Goal: Task Accomplishment & Management: Manage account settings

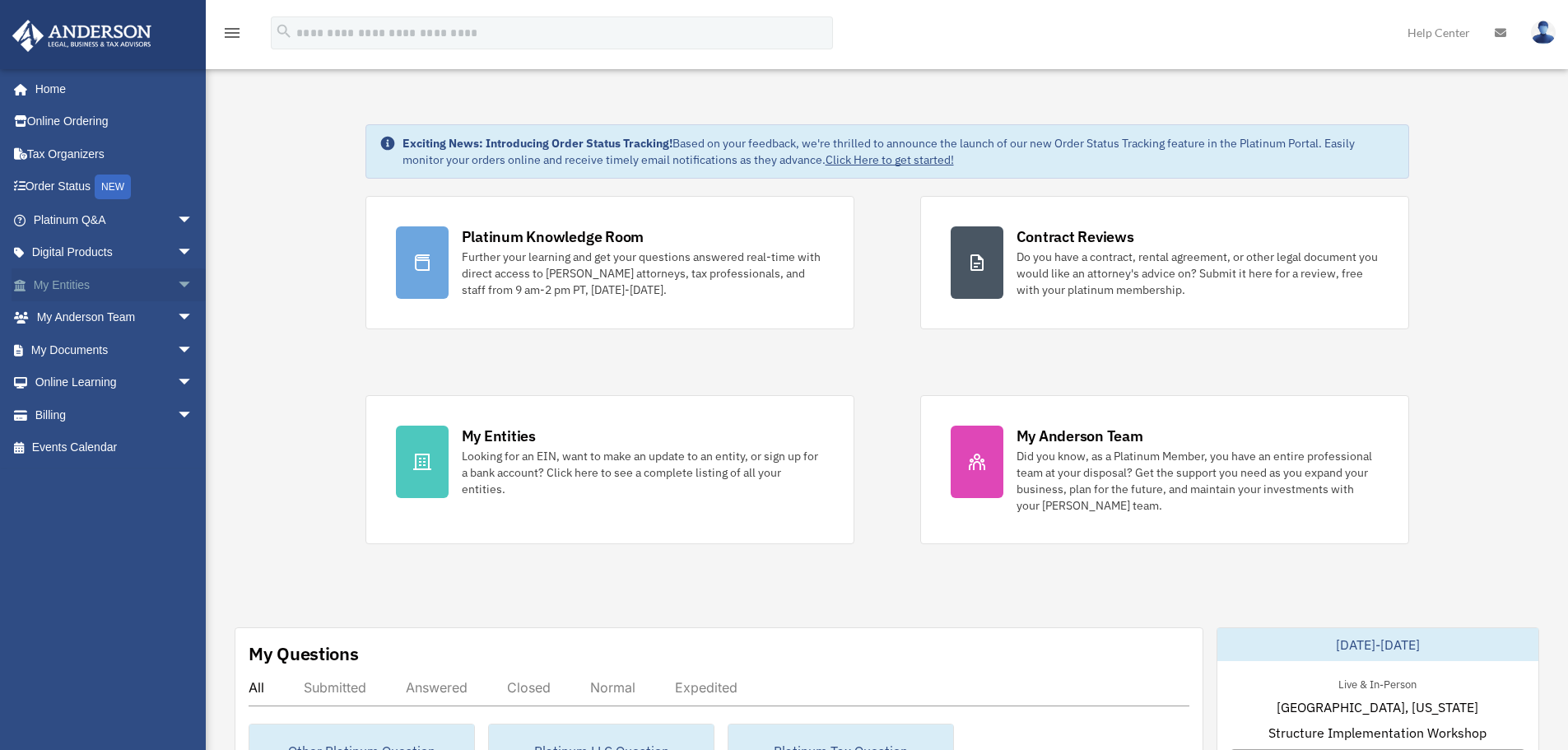
click at [76, 287] on link "My Entities arrow_drop_down" at bounding box center [115, 285] width 206 height 33
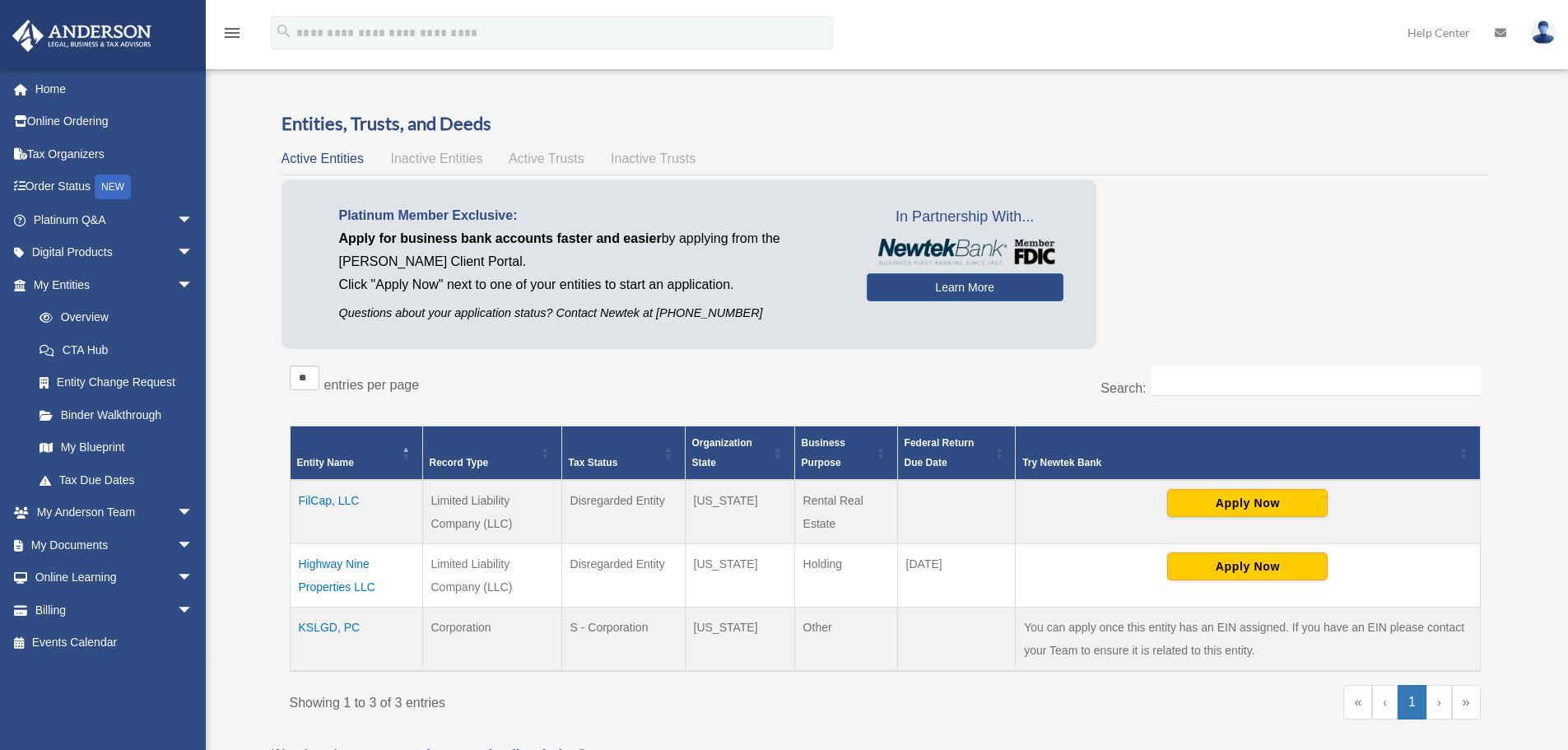
click at [351, 565] on td "Highway Nine Properties LLC" at bounding box center [355, 575] width 132 height 63
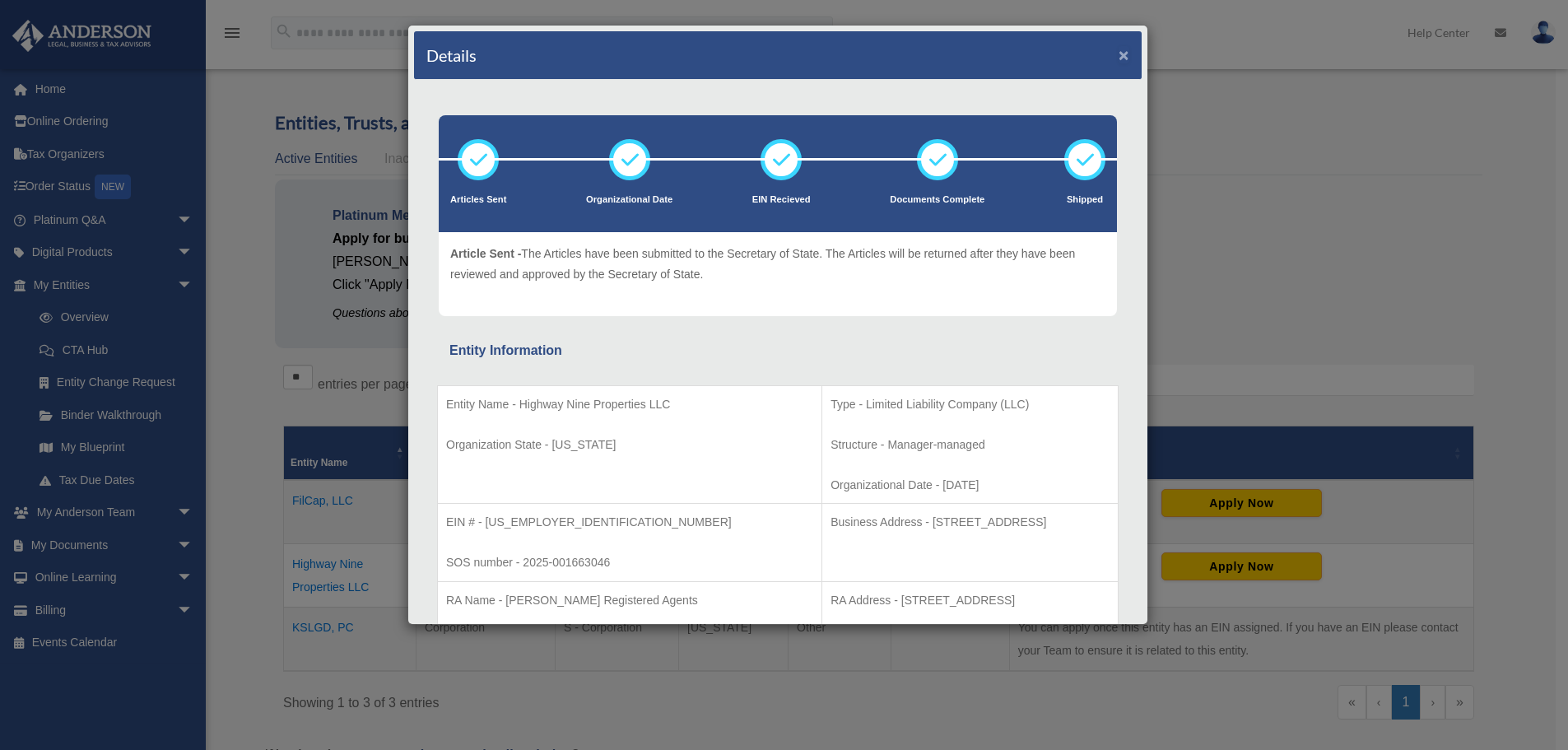
click at [1119, 51] on button "×" at bounding box center [1124, 55] width 11 height 17
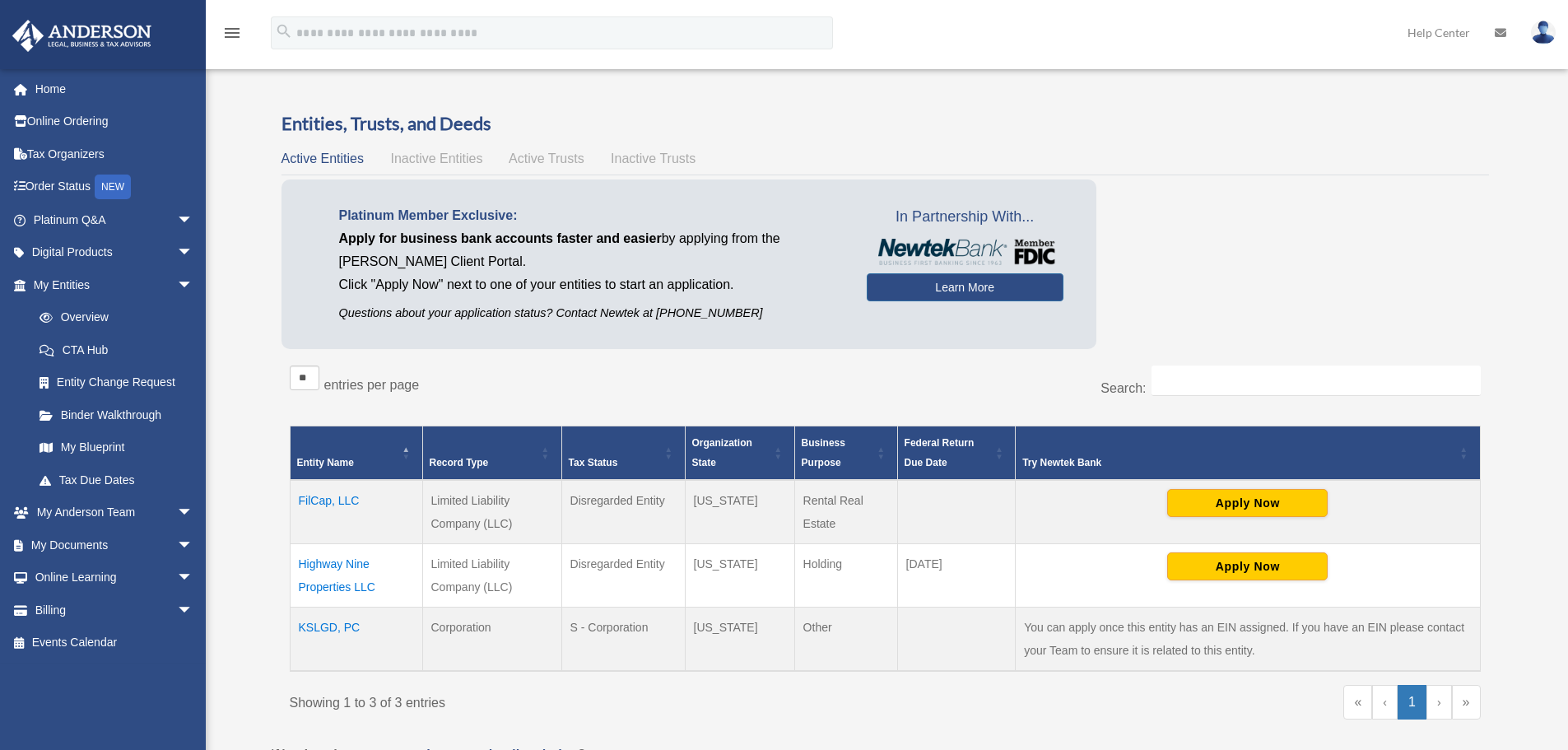
click at [1545, 31] on img at bounding box center [1542, 33] width 25 height 24
click at [1214, 146] on link "Logout" at bounding box center [1296, 143] width 164 height 34
